Goal: Transaction & Acquisition: Purchase product/service

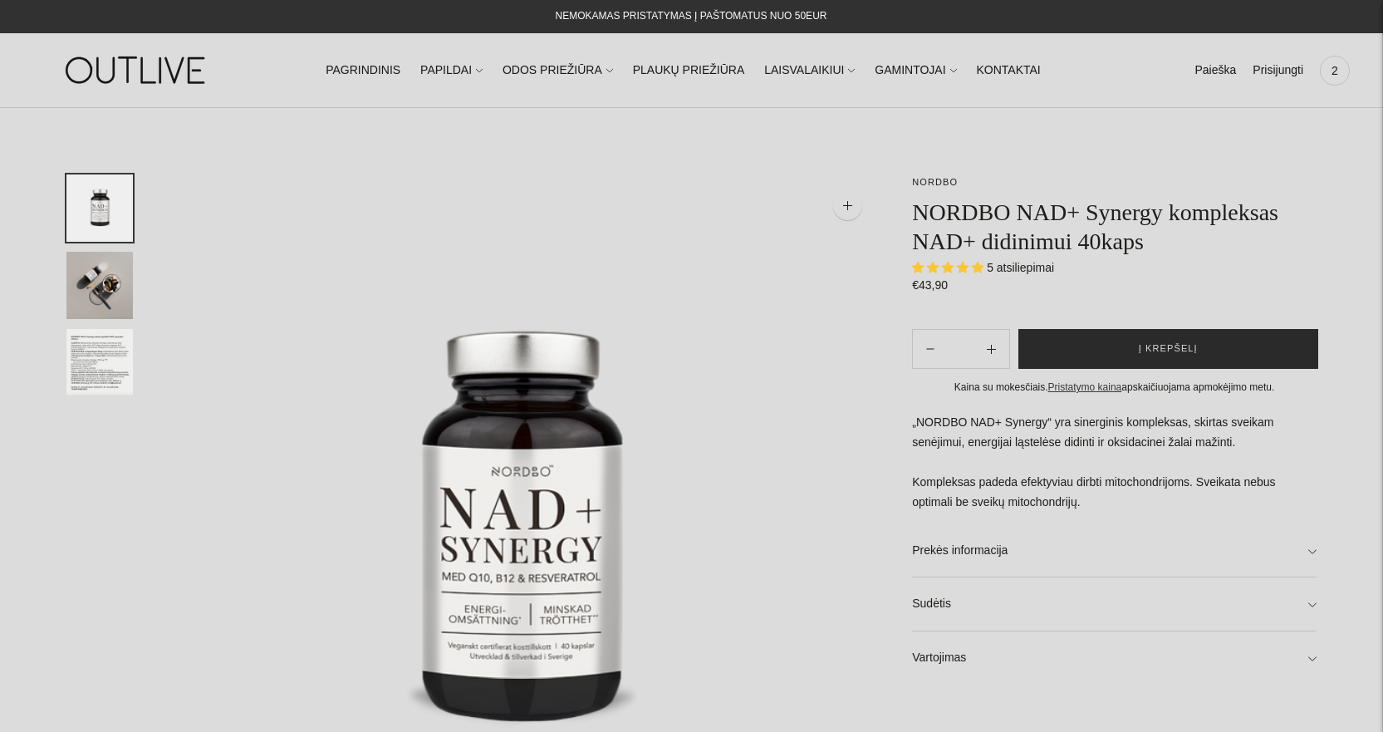
click at [1045, 335] on button "Į krepšelį" at bounding box center [1168, 349] width 301 height 40
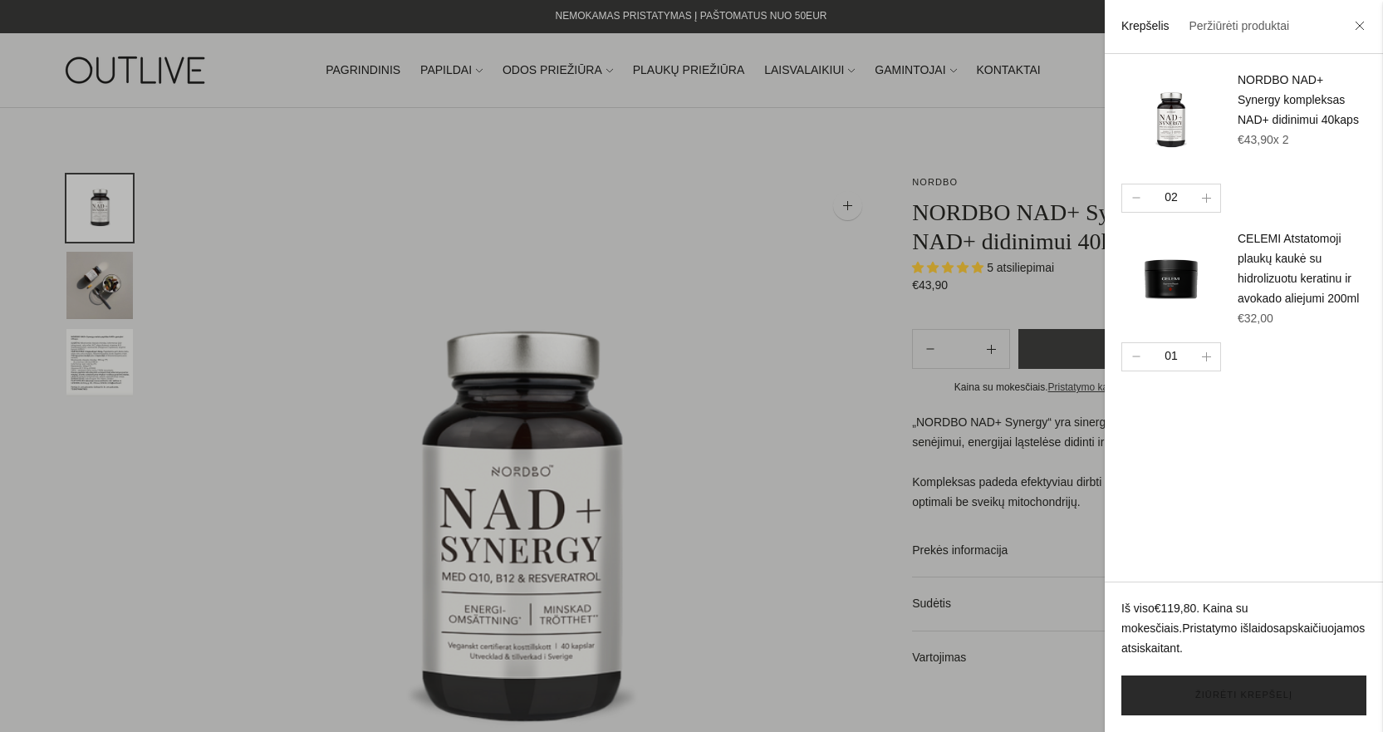
click at [1196, 695] on link "Žiūrėti krepšelį" at bounding box center [1243, 695] width 245 height 40
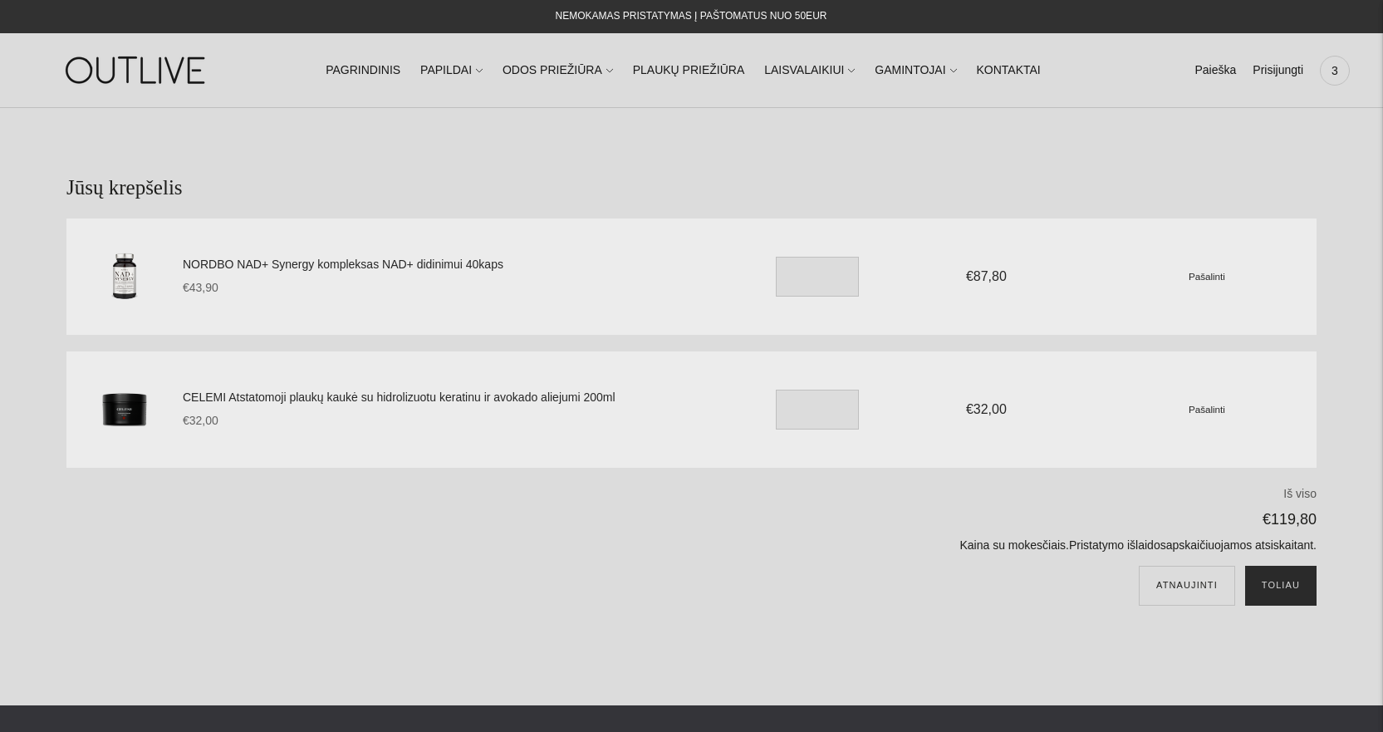
click at [1276, 581] on button "Toliau" at bounding box center [1280, 585] width 71 height 40
click at [807, 282] on input "*" at bounding box center [817, 277] width 83 height 40
drag, startPoint x: 815, startPoint y: 278, endPoint x: 761, endPoint y: 270, distance: 54.6
click at [761, 270] on div "NORDBO NAD+ Synergy kompleksas NAD+ didinimui 40kaps €43,90 Unit price / per * …" at bounding box center [749, 276] width 1133 height 76
type input "*"
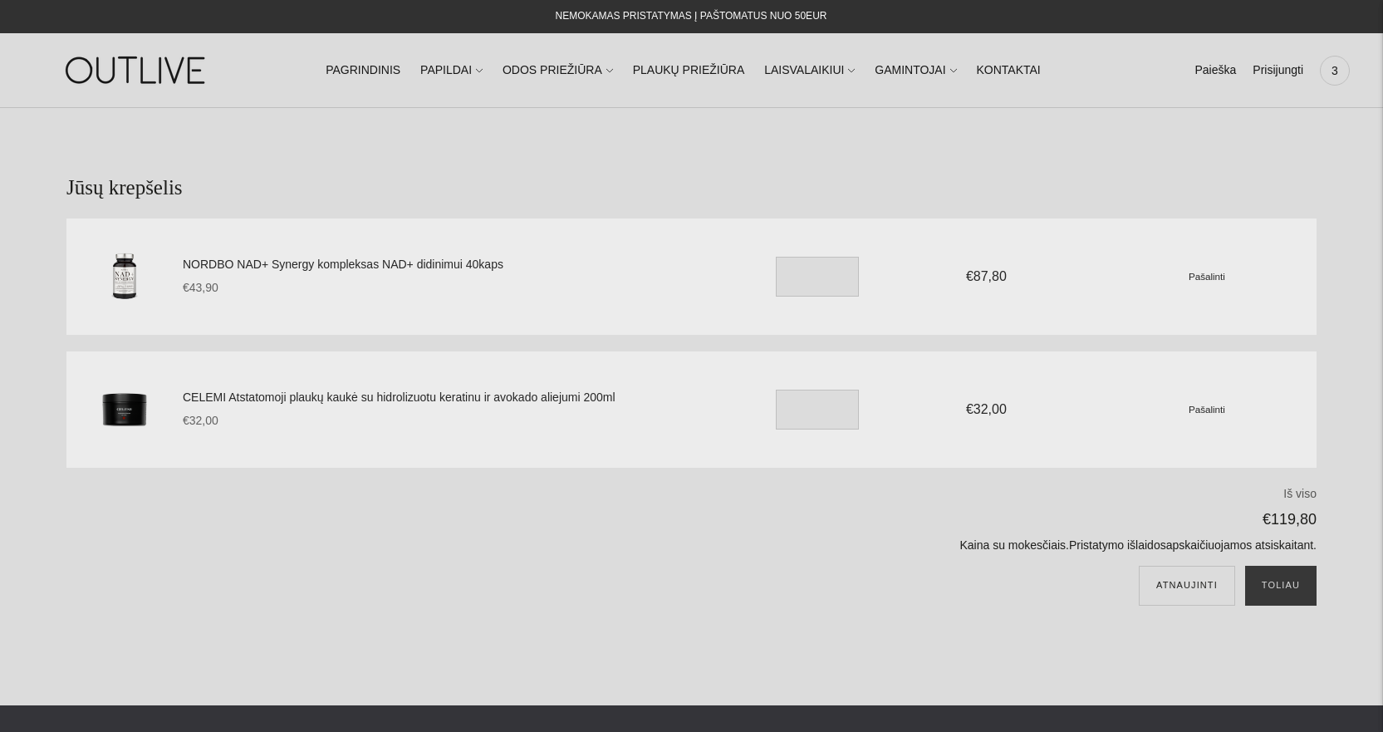
drag, startPoint x: 1281, startPoint y: 587, endPoint x: 1192, endPoint y: 535, distance: 103.8
click at [1280, 586] on button "Toliau" at bounding box center [1280, 585] width 71 height 40
